Goal: Task Accomplishment & Management: Use online tool/utility

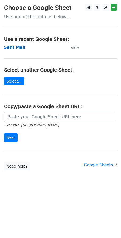
click at [9, 48] on strong "Sent Mail" at bounding box center [14, 47] width 21 height 5
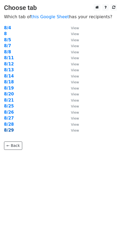
click at [6, 129] on strong "8/29" at bounding box center [9, 130] width 10 height 5
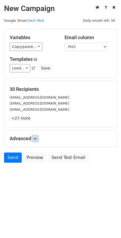
click at [35, 140] on icon at bounding box center [34, 138] width 3 height 3
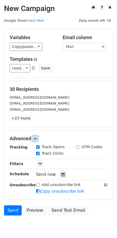
click at [35, 140] on icon at bounding box center [34, 138] width 3 height 3
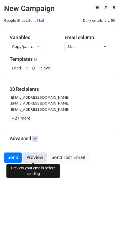
click at [32, 156] on link "Preview" at bounding box center [35, 157] width 24 height 10
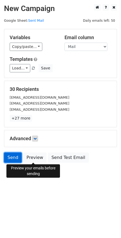
click at [17, 157] on link "Send" at bounding box center [13, 157] width 18 height 10
